Goal: Task Accomplishment & Management: Complete application form

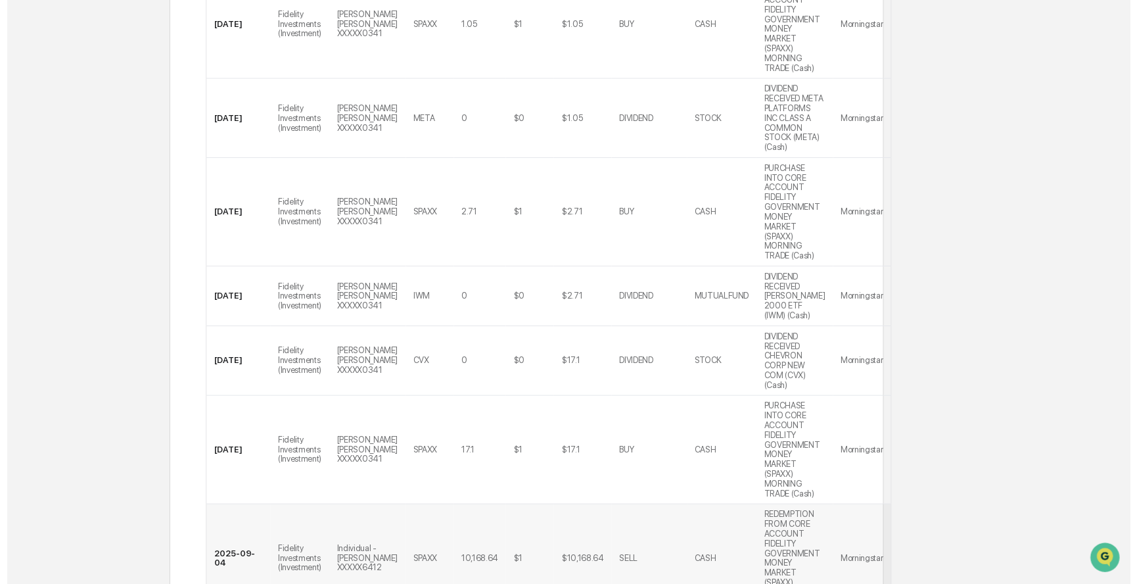
scroll to position [944, 0]
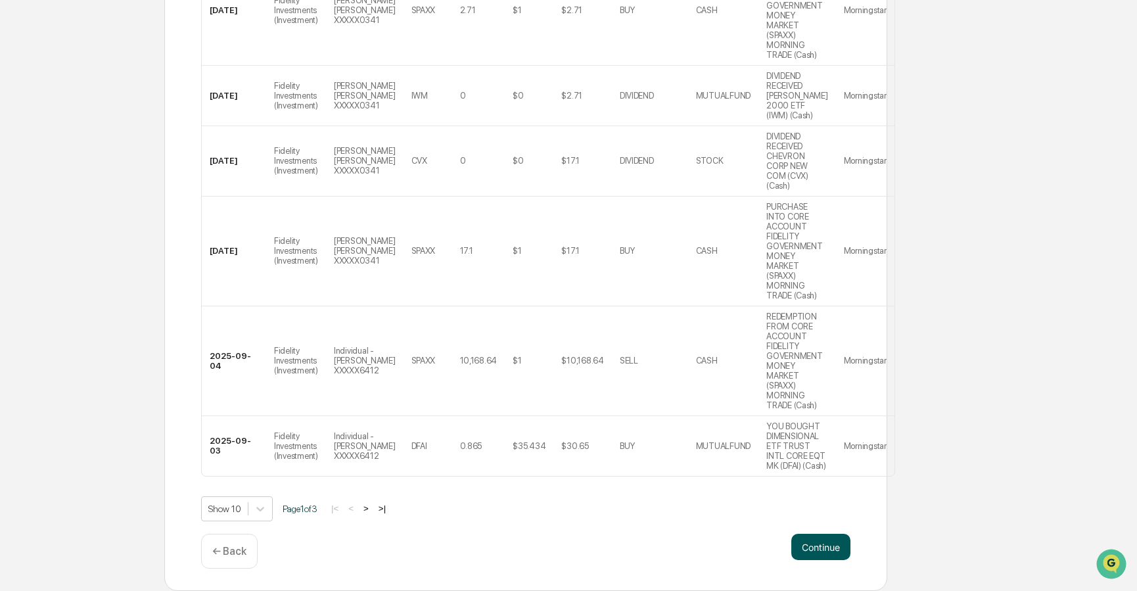
click at [845, 555] on button "Continue" at bounding box center [820, 547] width 59 height 26
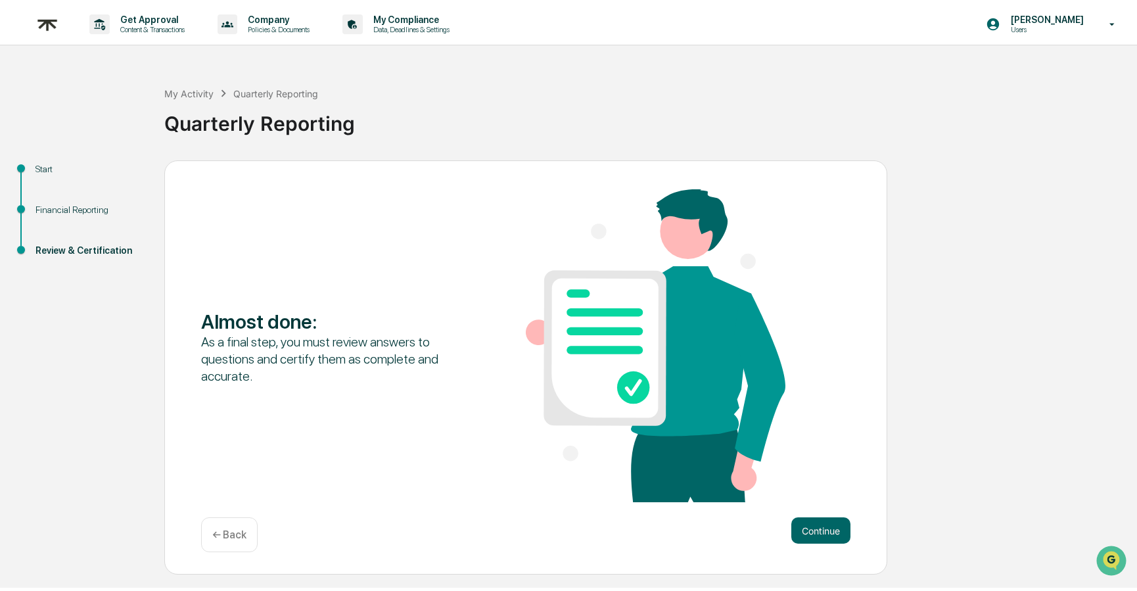
scroll to position [0, 0]
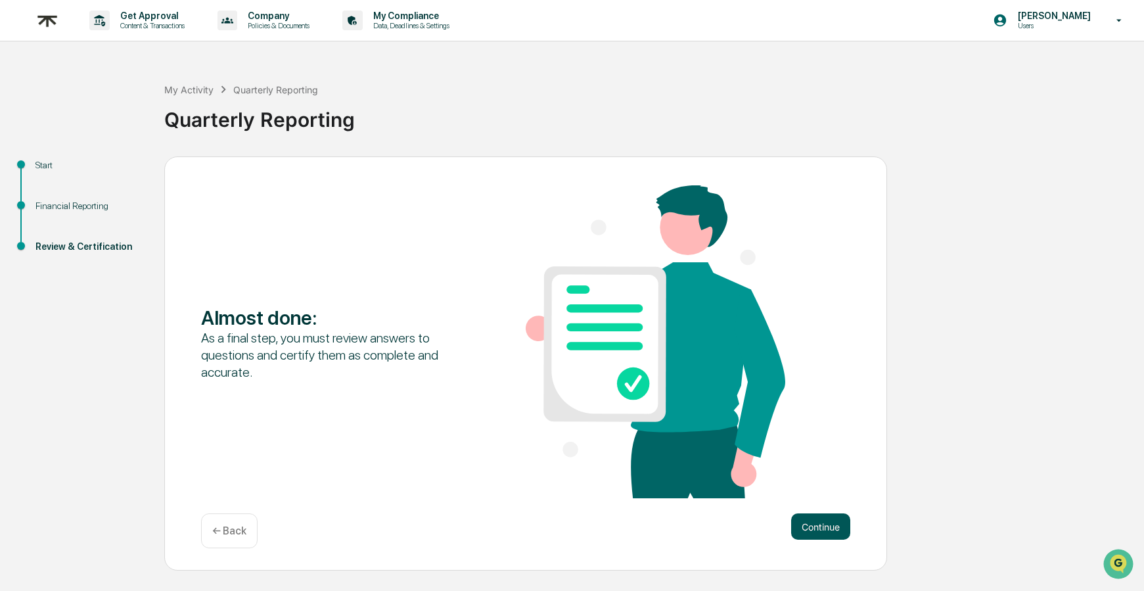
click at [829, 531] on button "Continue" at bounding box center [820, 526] width 59 height 26
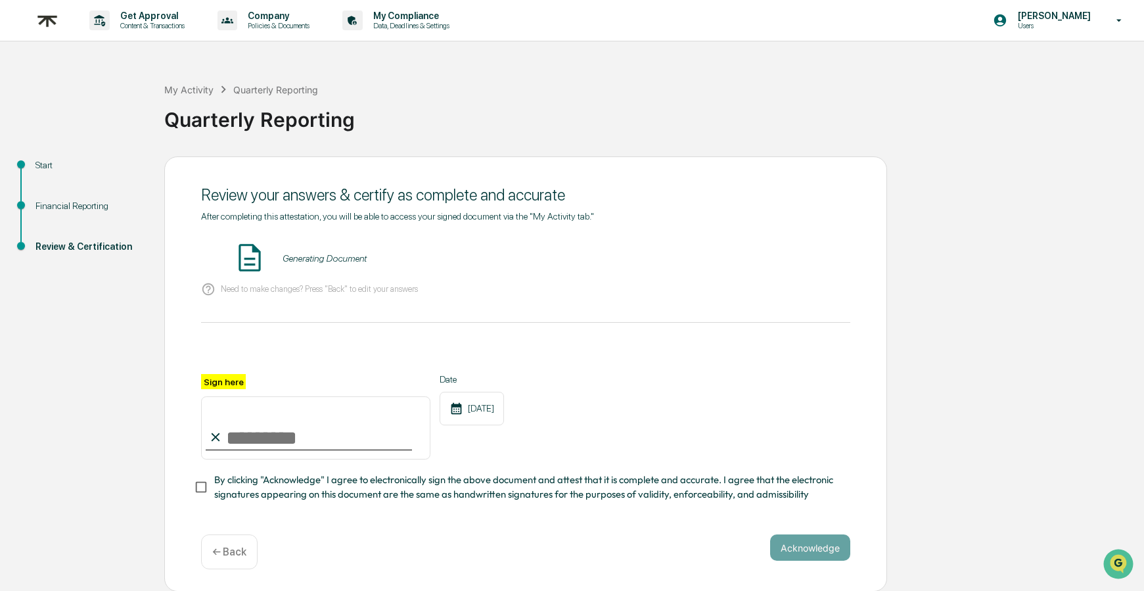
click at [238, 425] on input "Sign here" at bounding box center [315, 427] width 229 height 63
type input "**********"
click at [810, 555] on button "Acknowledge" at bounding box center [810, 547] width 80 height 26
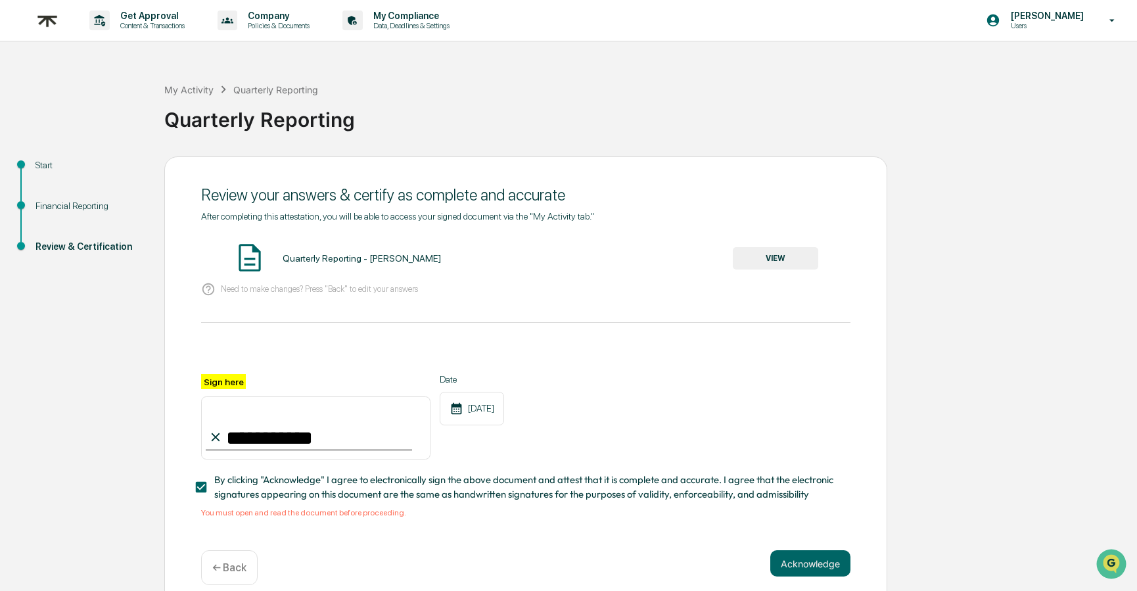
click at [780, 256] on button "VIEW" at bounding box center [775, 258] width 85 height 22
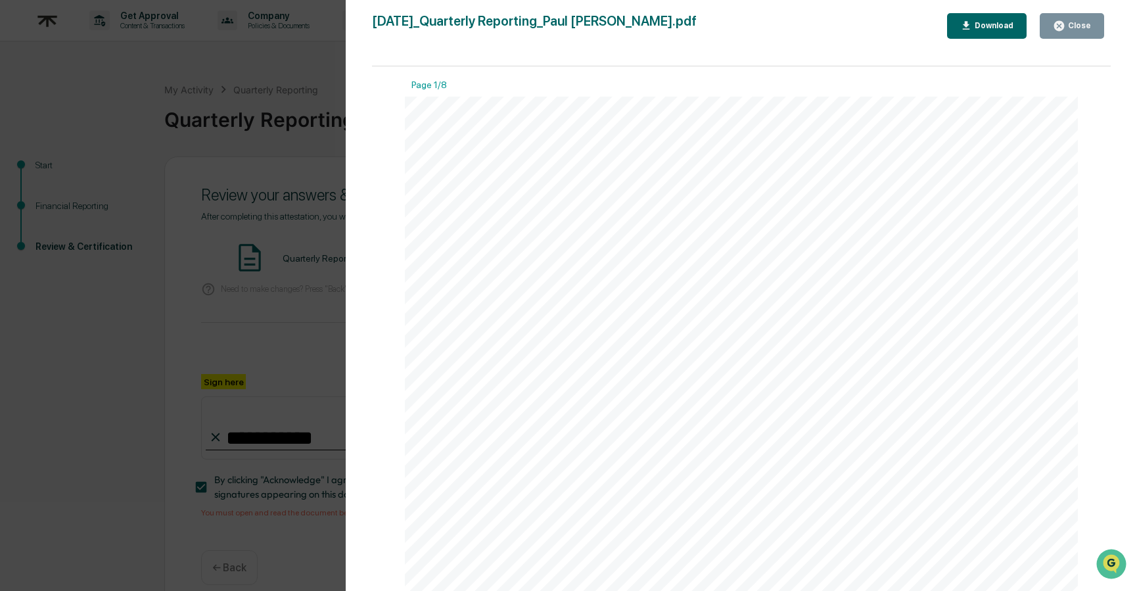
click at [991, 30] on div "Download" at bounding box center [992, 25] width 41 height 9
click at [1066, 28] on div "Close" at bounding box center [1079, 25] width 26 height 9
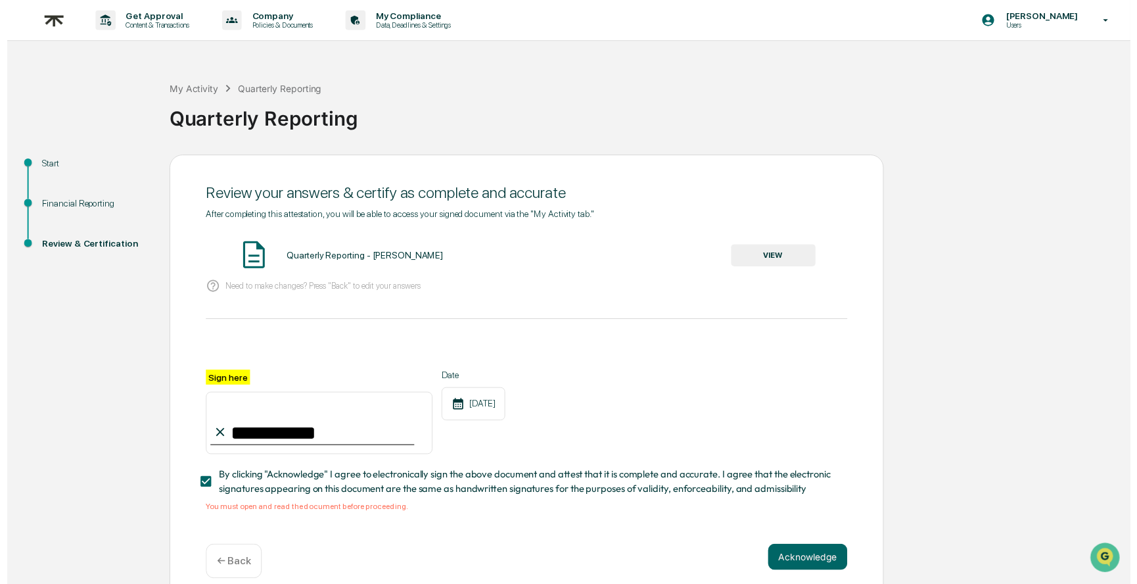
scroll to position [16, 0]
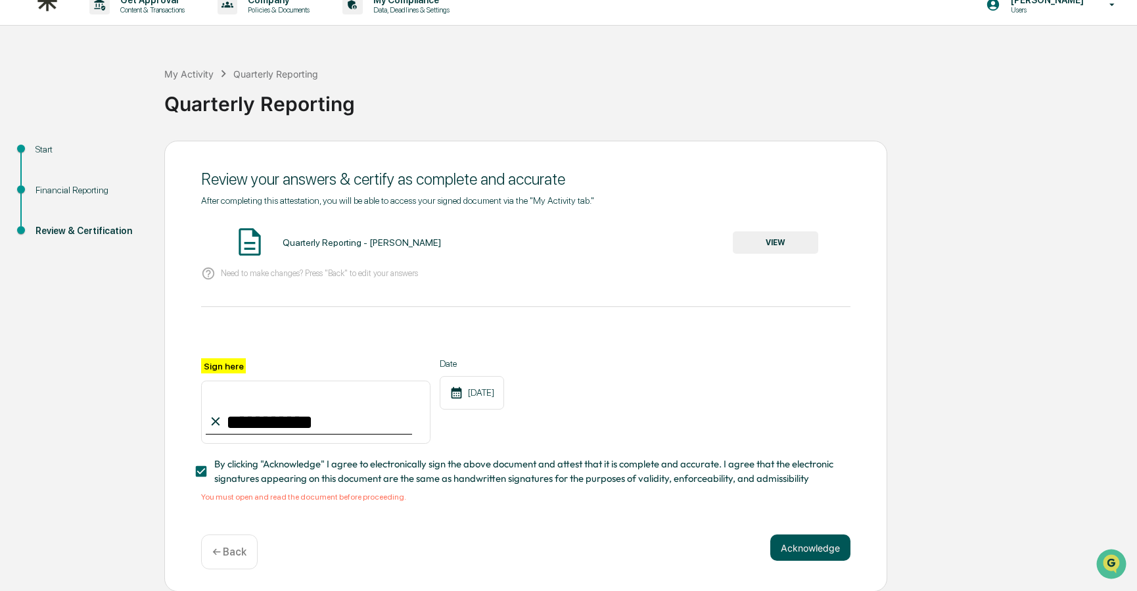
click at [813, 552] on button "Acknowledge" at bounding box center [810, 547] width 80 height 26
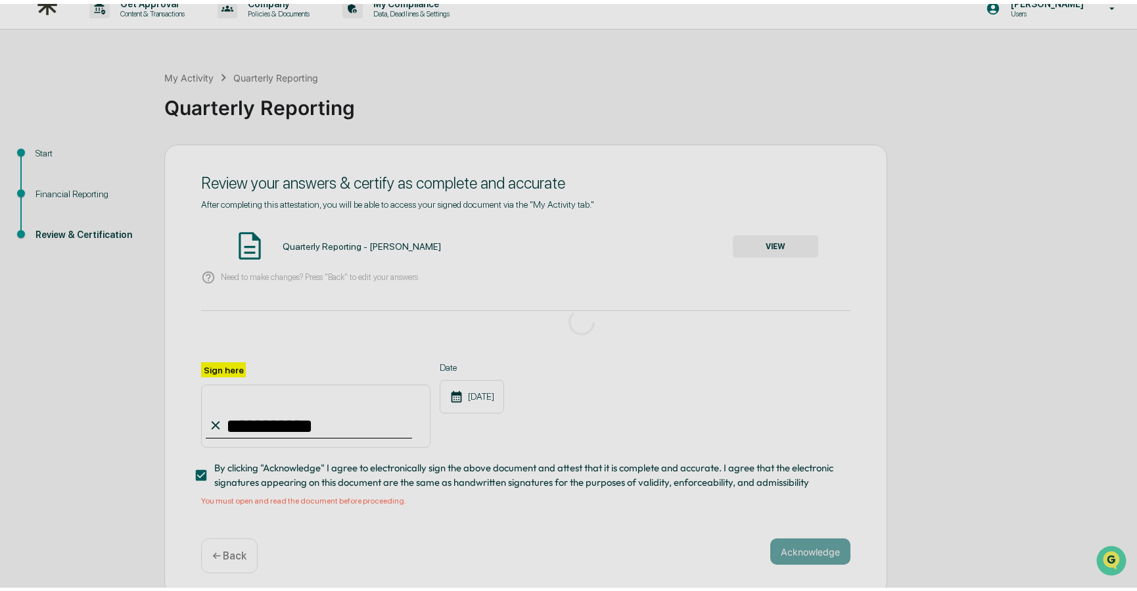
scroll to position [0, 0]
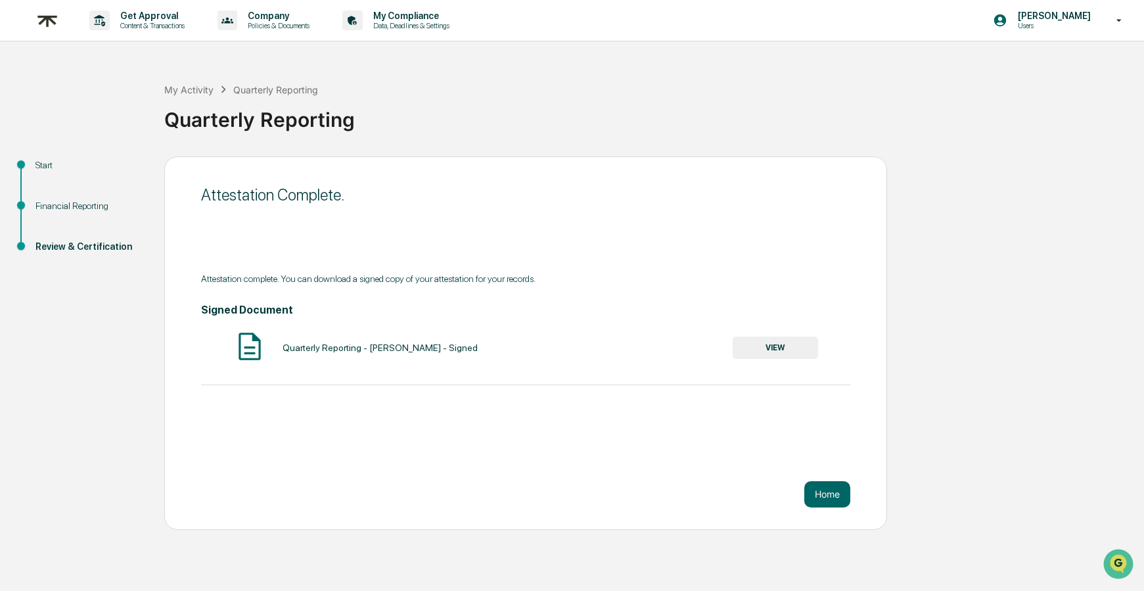
click at [837, 507] on div "Attestation Complete. Attestation complete. You can download a signed copy of y…" at bounding box center [525, 342] width 723 height 373
click at [842, 498] on button "Home" at bounding box center [828, 494] width 46 height 26
